Goal: Information Seeking & Learning: Learn about a topic

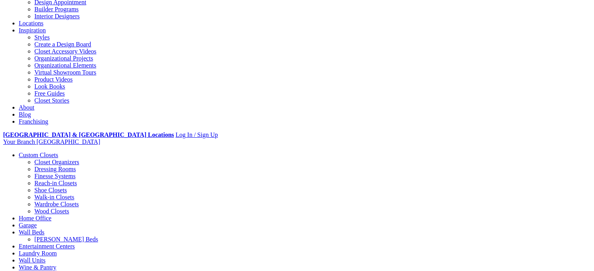
scroll to position [117, 0]
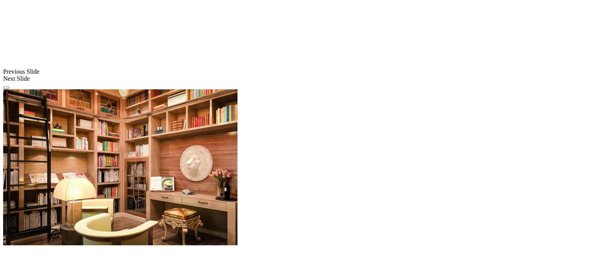
scroll to position [612, 0]
